Goal: Task Accomplishment & Management: Manage account settings

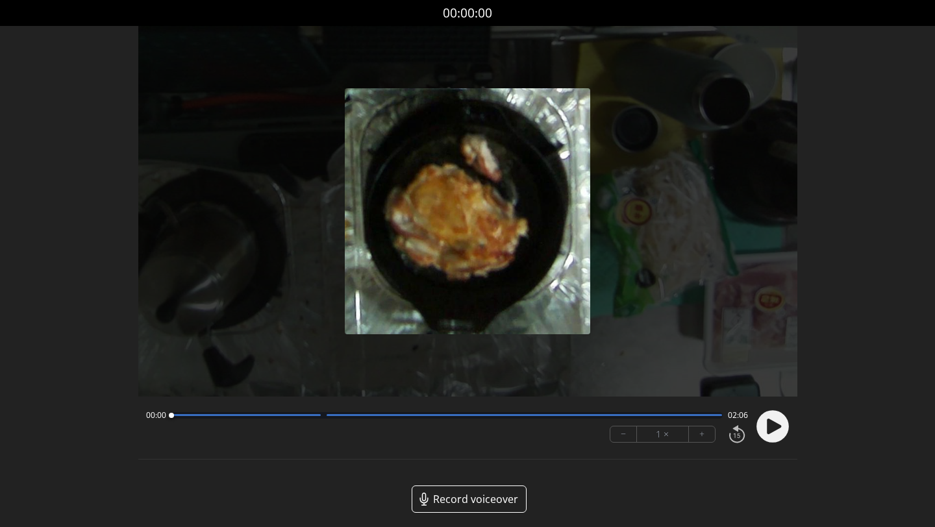
click at [763, 429] on circle at bounding box center [772, 426] width 32 height 32
click at [225, 417] on div at bounding box center [446, 415] width 551 height 6
click at [278, 415] on div at bounding box center [246, 415] width 150 height 2
click at [770, 424] on circle at bounding box center [772, 426] width 32 height 32
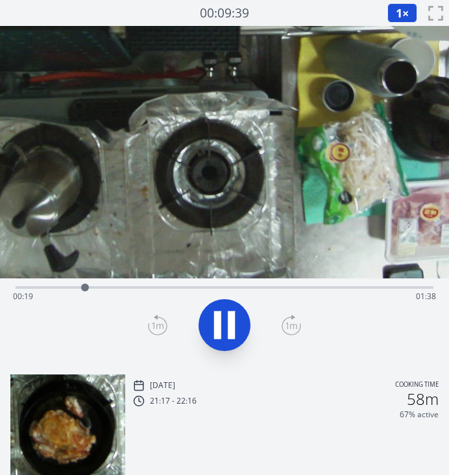
click at [125, 286] on div "Time elapsed: 00:19 Time remaining: 01:38" at bounding box center [224, 296] width 423 height 21
click at [187, 288] on div "Time elapsed: 00:32 Time remaining: 01:25" at bounding box center [224, 296] width 423 height 21
click at [147, 286] on div "Time elapsed: 00:50 Time remaining: 01:07" at bounding box center [225, 286] width 418 height 16
click at [141, 287] on div "Time elapsed: 01:28 Time remaining: 00:30" at bounding box center [224, 296] width 423 height 21
click at [47, 287] on div "Time elapsed: 00:36 Time remaining: 01:21" at bounding box center [224, 296] width 423 height 21
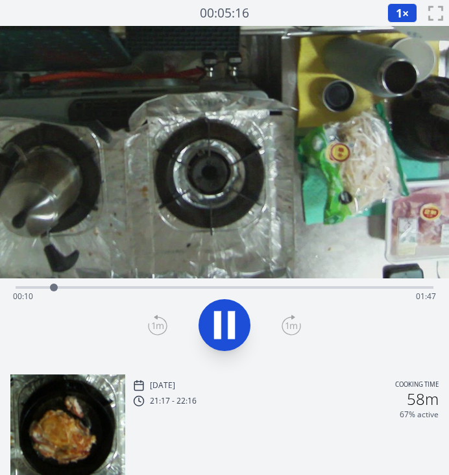
click at [31, 287] on div "Time elapsed: 00:10 Time remaining: 01:47" at bounding box center [224, 296] width 423 height 21
click at [61, 288] on div "Time elapsed: 00:06 Time remaining: 01:52" at bounding box center [224, 296] width 423 height 21
click at [92, 289] on div "Time elapsed: 00:13 Time remaining: 01:44" at bounding box center [224, 296] width 423 height 21
click at [241, 332] on icon at bounding box center [224, 325] width 36 height 36
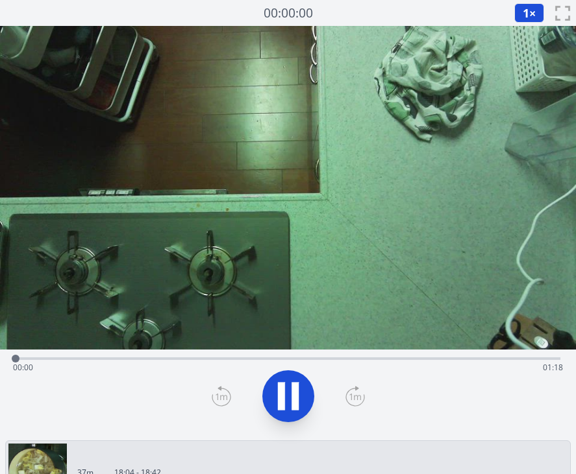
click at [204, 358] on div "Time elapsed: 00:00 Time remaining: 01:18" at bounding box center [288, 368] width 550 height 21
click at [311, 354] on div "Time elapsed: 00:29 Time remaining: 00:49" at bounding box center [288, 358] width 544 height 16
click at [391, 357] on div "Time elapsed: 00:45 Time remaining: 00:33" at bounding box center [288, 358] width 544 height 16
click at [421, 358] on div "Time elapsed: 00:54 Time remaining: 00:24" at bounding box center [288, 368] width 550 height 21
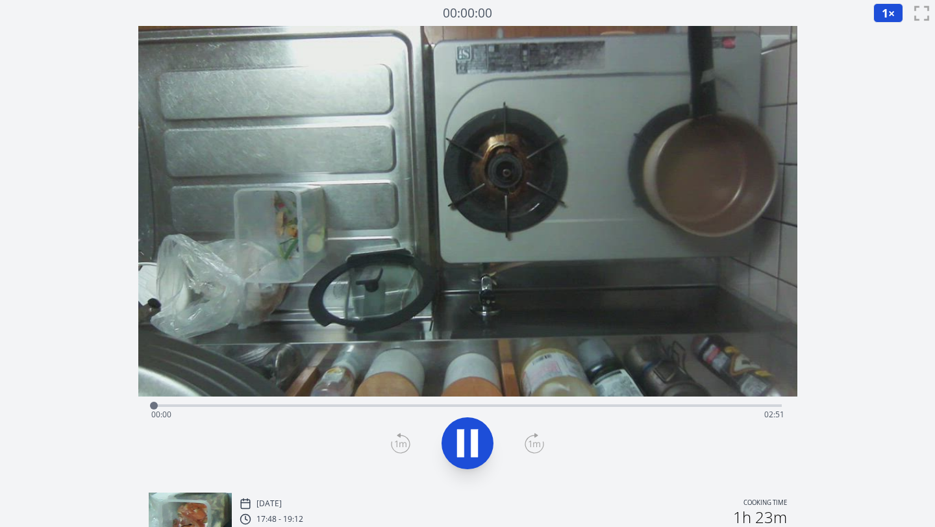
click at [473, 402] on div "Time elapsed: 00:00 Time remaining: 02:51" at bounding box center [468, 405] width 628 height 16
click at [593, 404] on div "Time elapsed: 01:29 Time remaining: 01:22" at bounding box center [467, 414] width 633 height 21
click at [686, 404] on div "Time elapsed: 02:00 Time remaining: 00:51" at bounding box center [467, 414] width 633 height 21
click at [479, 433] on icon at bounding box center [467, 443] width 36 height 36
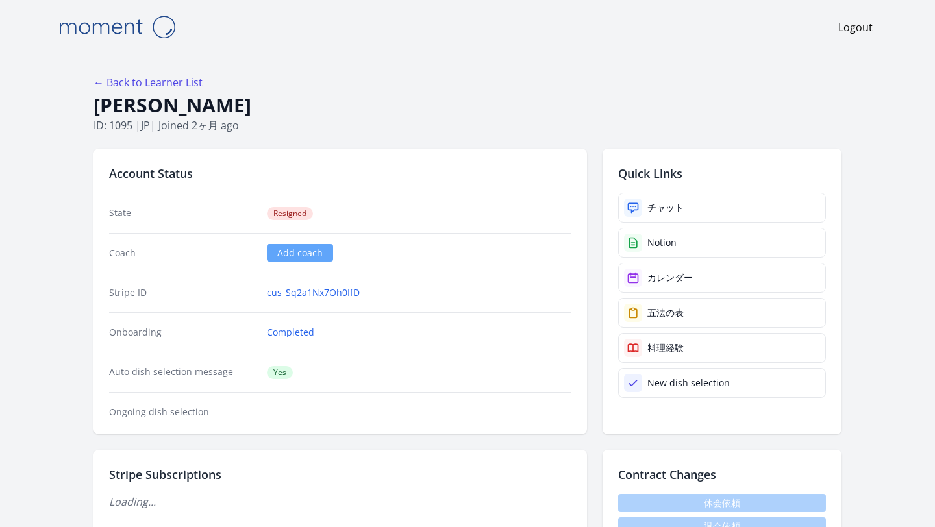
scroll to position [310, 0]
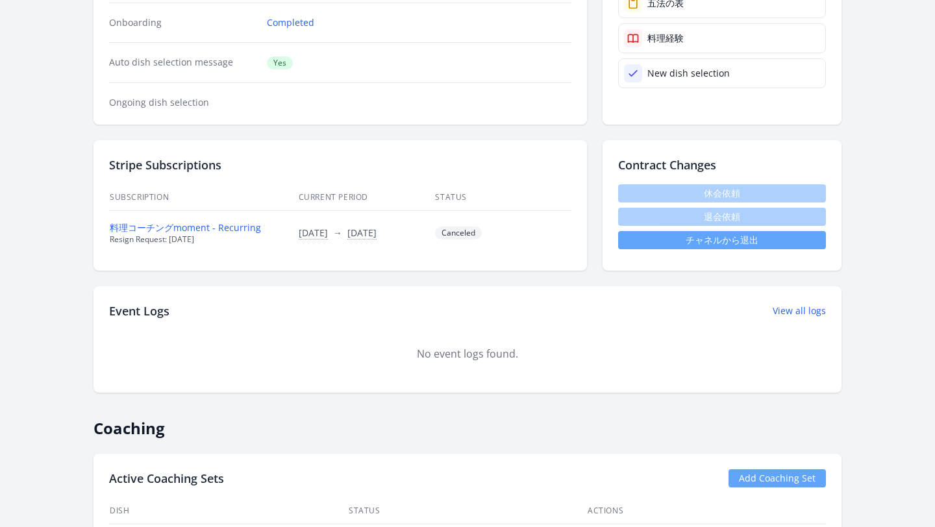
click at [626, 237] on link "チャネルから退出" at bounding box center [722, 240] width 208 height 18
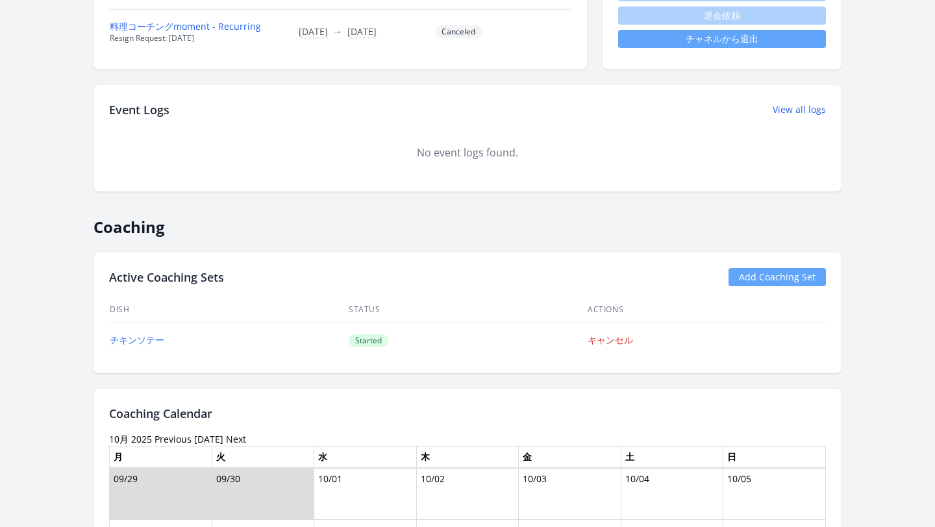
scroll to position [507, 0]
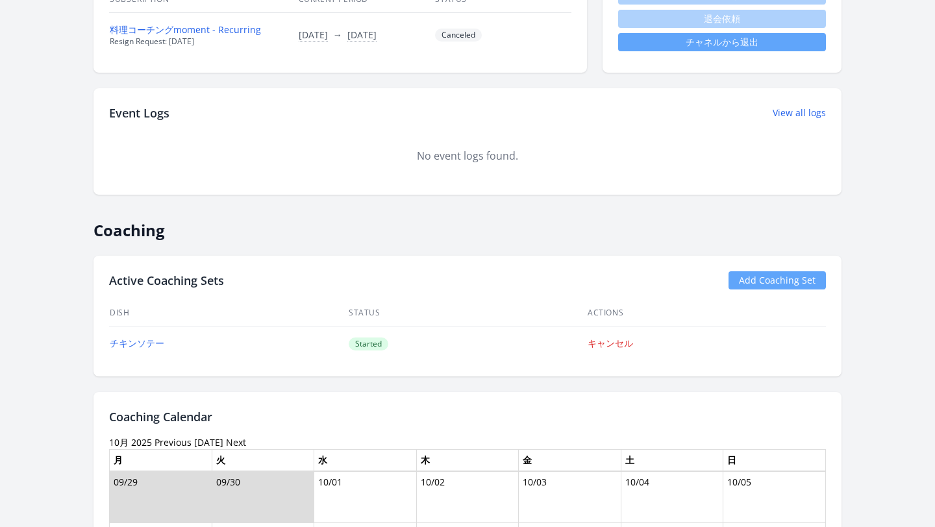
click at [632, 47] on link "チャネルから退出" at bounding box center [722, 42] width 208 height 18
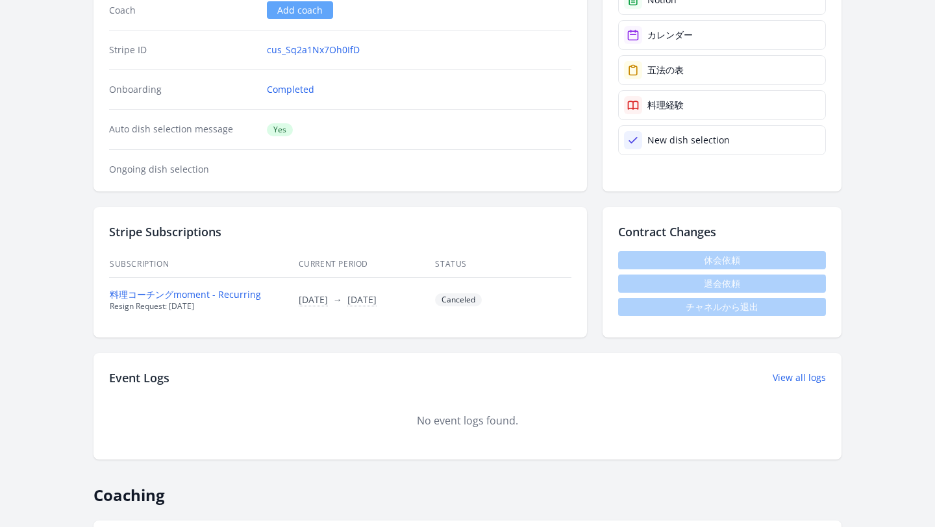
scroll to position [309, 0]
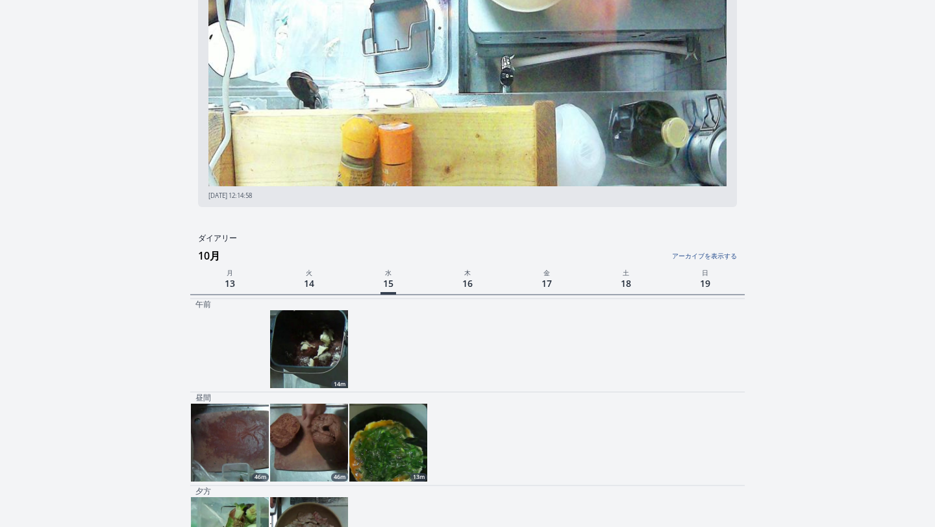
scroll to position [291, 0]
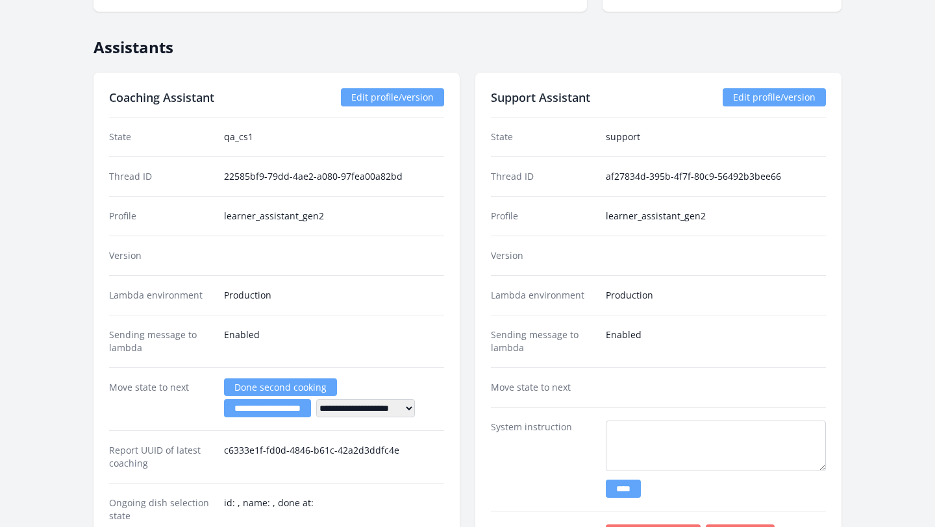
scroll to position [3257, 0]
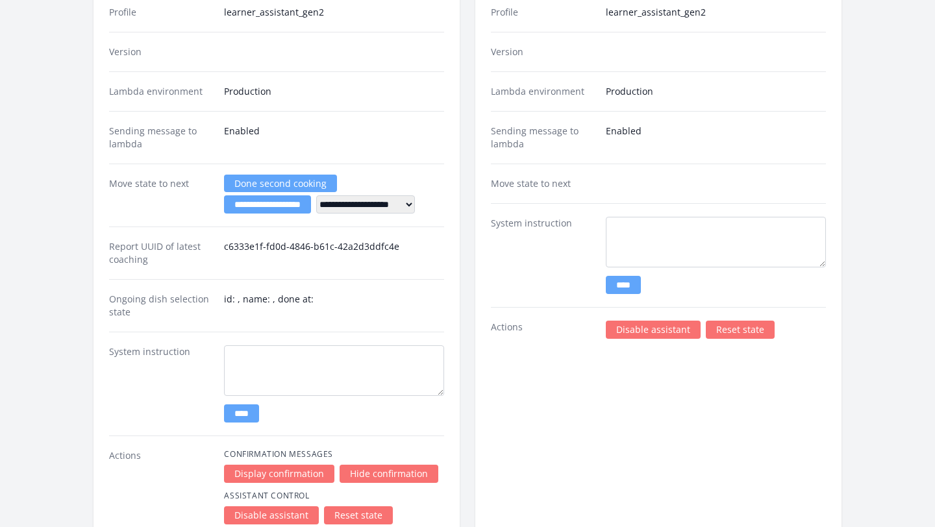
click at [609, 324] on link "Disable assistant" at bounding box center [652, 330] width 95 height 18
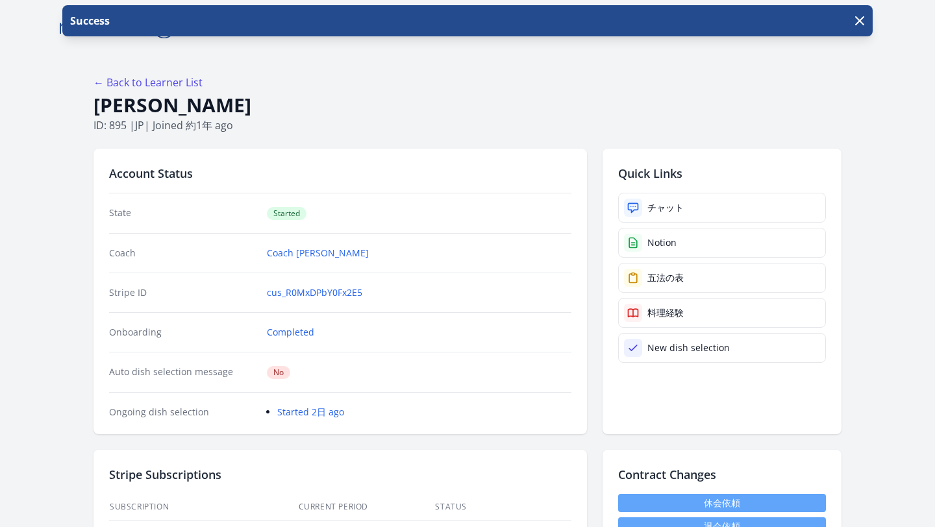
click at [298, 93] on h1 "Hatsune Kawaguchi" at bounding box center [467, 105] width 748 height 25
click at [516, 241] on div "Coach Coach Ai" at bounding box center [340, 253] width 462 height 40
click at [644, 306] on link "料理経験" at bounding box center [722, 313] width 208 height 30
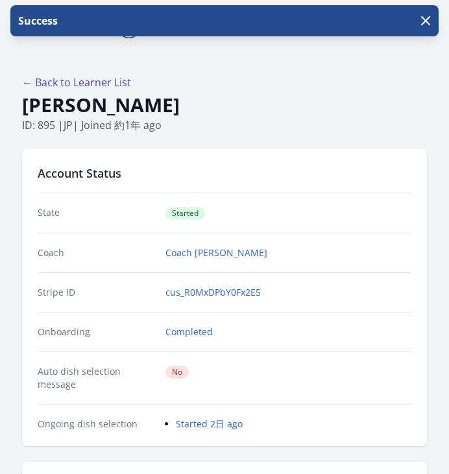
click at [101, 93] on h1 "Hatsune Kawaguchi" at bounding box center [224, 105] width 405 height 25
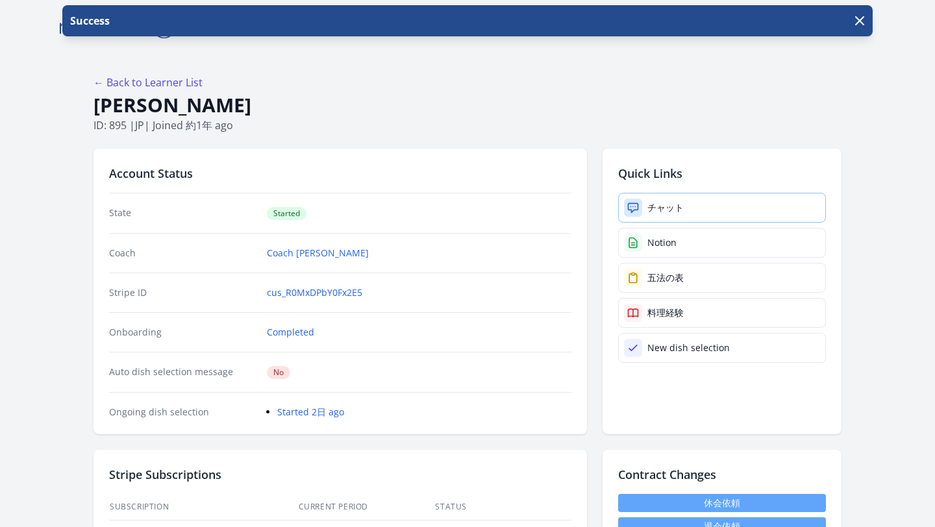
click at [672, 202] on div "チャット" at bounding box center [665, 207] width 36 height 13
click at [859, 23] on icon "button" at bounding box center [859, 21] width 16 height 16
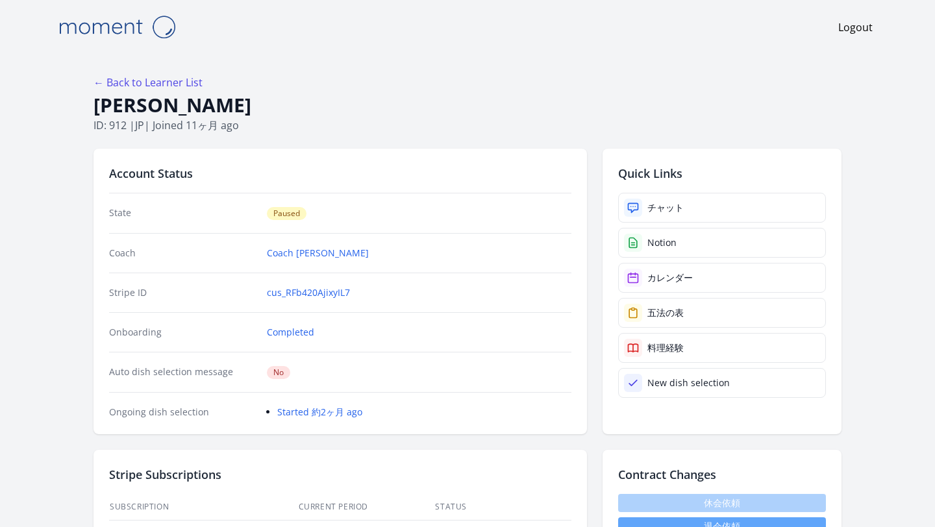
scroll to position [216, 0]
